Goal: Entertainment & Leisure: Consume media (video, audio)

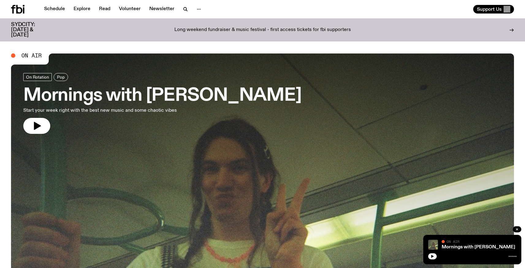
scroll to position [52, 0]
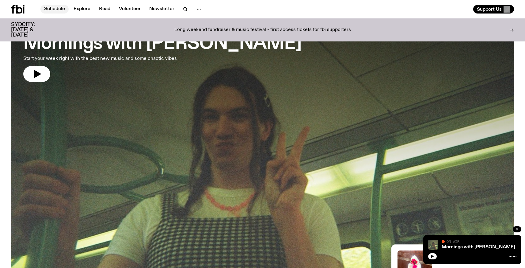
click at [53, 8] on link "Schedule" at bounding box center [54, 9] width 28 height 9
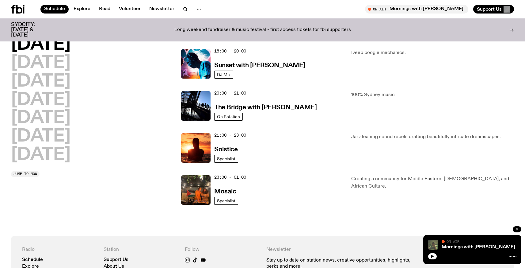
scroll to position [249, 0]
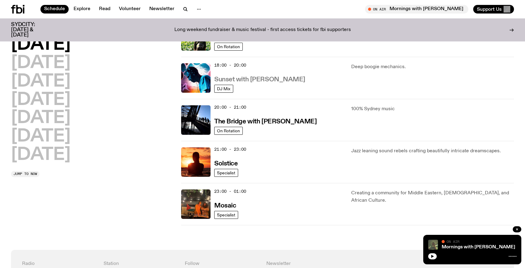
click at [259, 79] on h3 "Sunset with [PERSON_NAME]" at bounding box center [259, 79] width 91 height 6
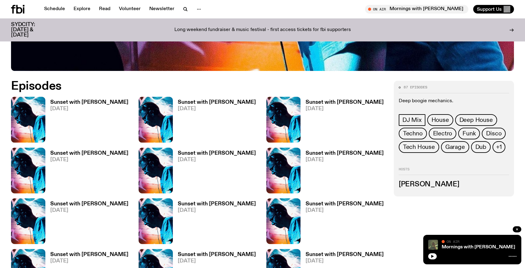
scroll to position [299, 0]
click at [77, 100] on h3 "Sunset with [PERSON_NAME]" at bounding box center [89, 102] width 78 height 5
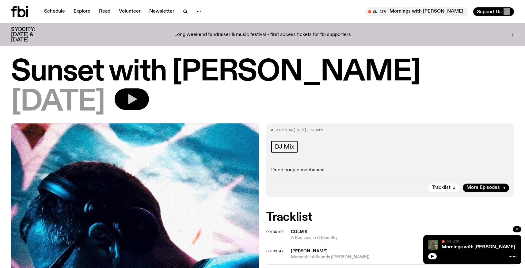
click at [137, 97] on icon "button" at bounding box center [132, 99] width 9 height 10
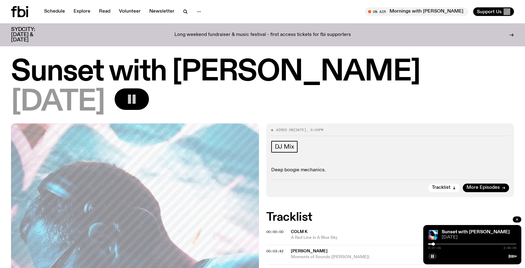
click at [149, 106] on button "button" at bounding box center [132, 98] width 34 height 21
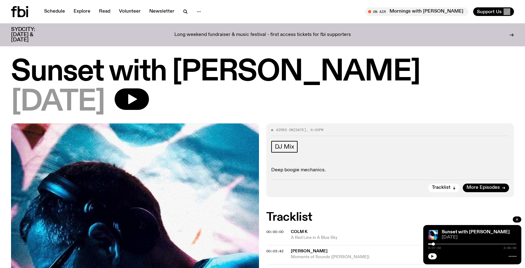
click at [434, 253] on button "button" at bounding box center [433, 256] width 9 height 6
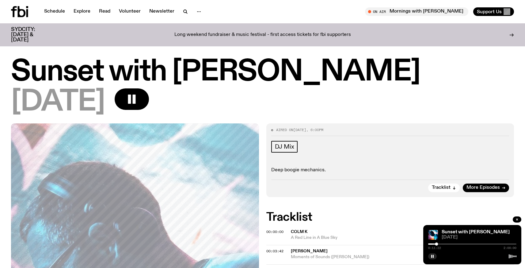
drag, startPoint x: 156, startPoint y: 98, endPoint x: 168, endPoint y: 109, distance: 15.9
click at [138, 98] on icon "button" at bounding box center [132, 99] width 12 height 12
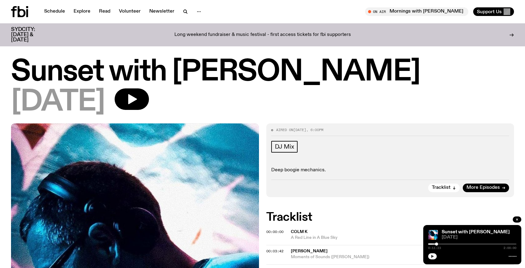
click at [433, 256] on icon "button" at bounding box center [433, 256] width 3 height 3
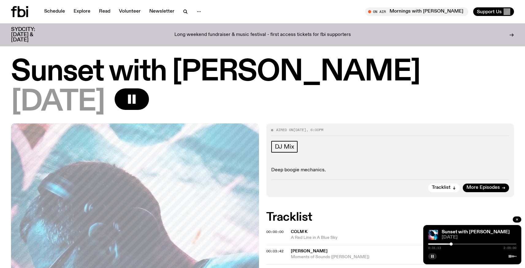
click at [431, 256] on icon "button" at bounding box center [433, 256] width 4 height 4
